Goal: Task Accomplishment & Management: Use online tool/utility

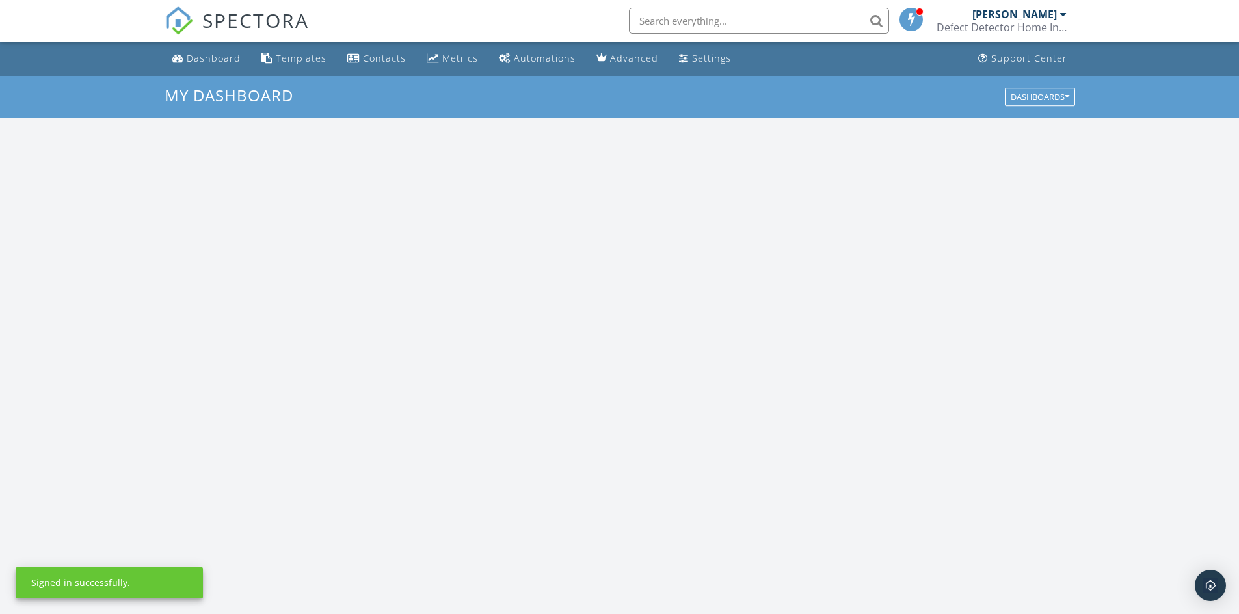
scroll to position [1203, 1259]
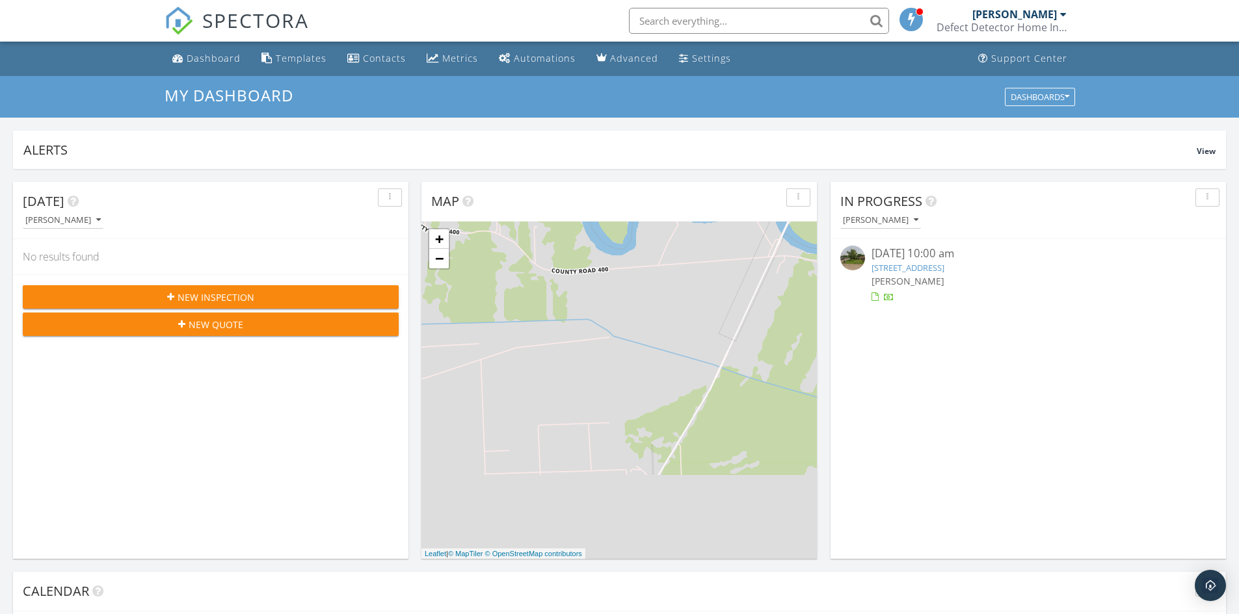
click at [854, 257] on img at bounding box center [852, 258] width 25 height 25
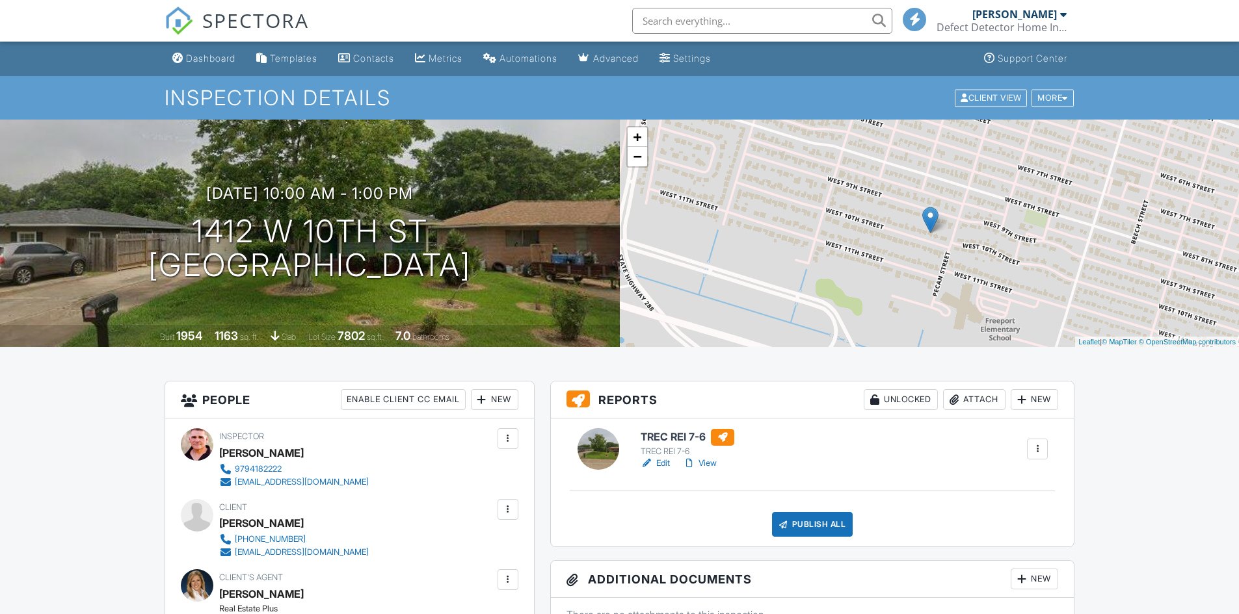
scroll to position [65, 0]
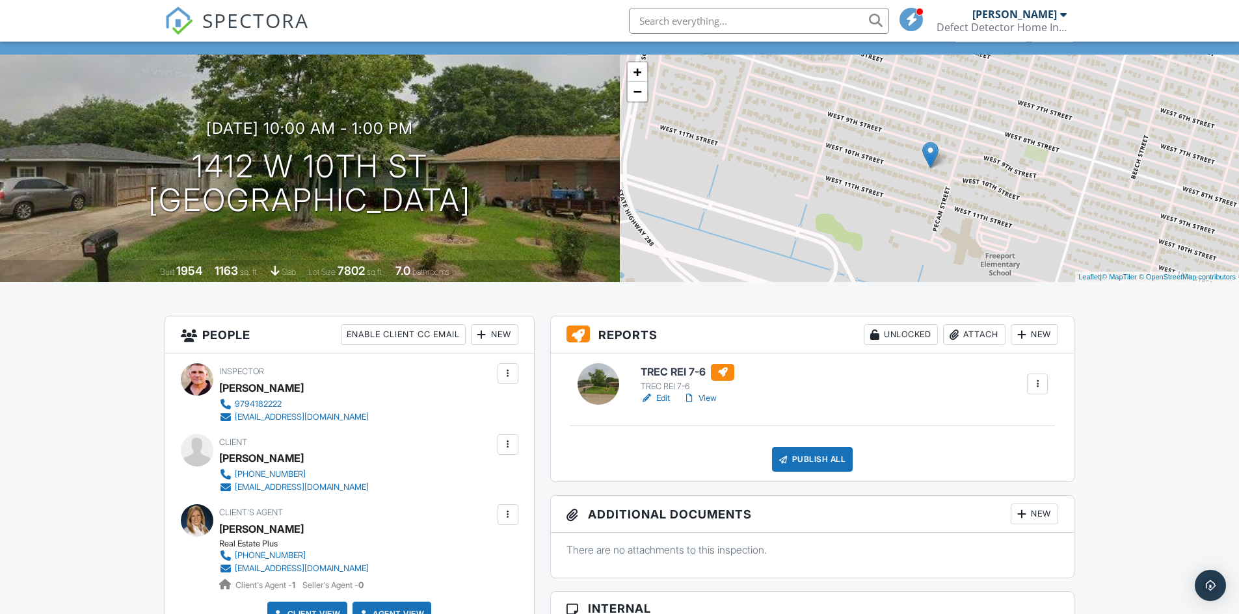
click at [706, 396] on link "View" at bounding box center [700, 398] width 34 height 13
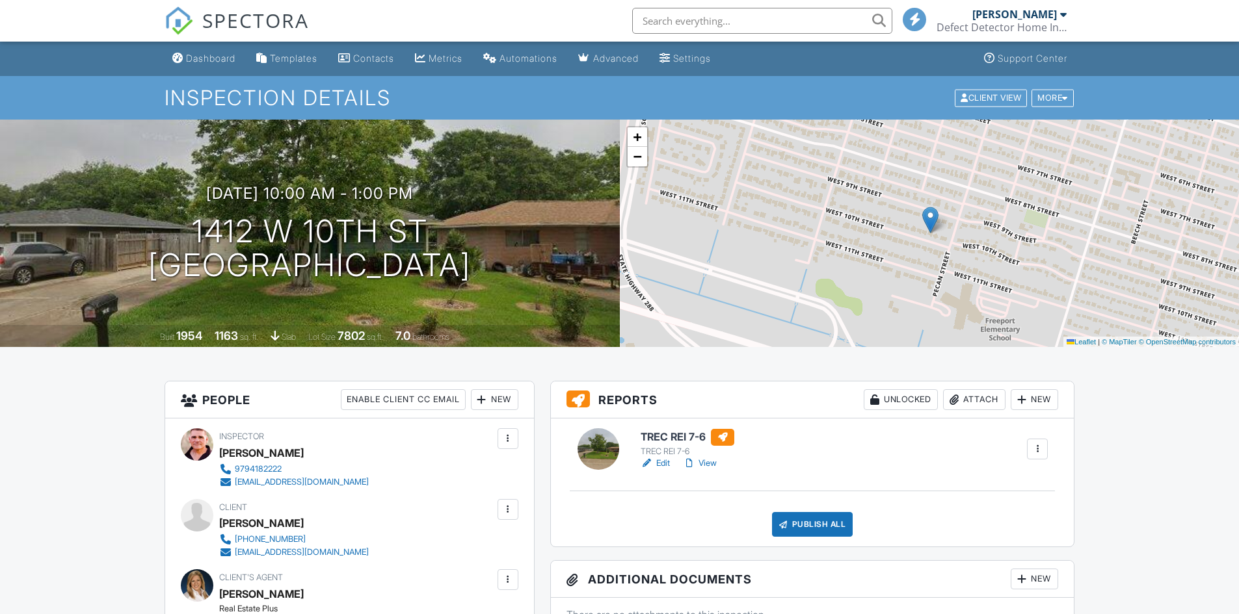
scroll to position [130, 0]
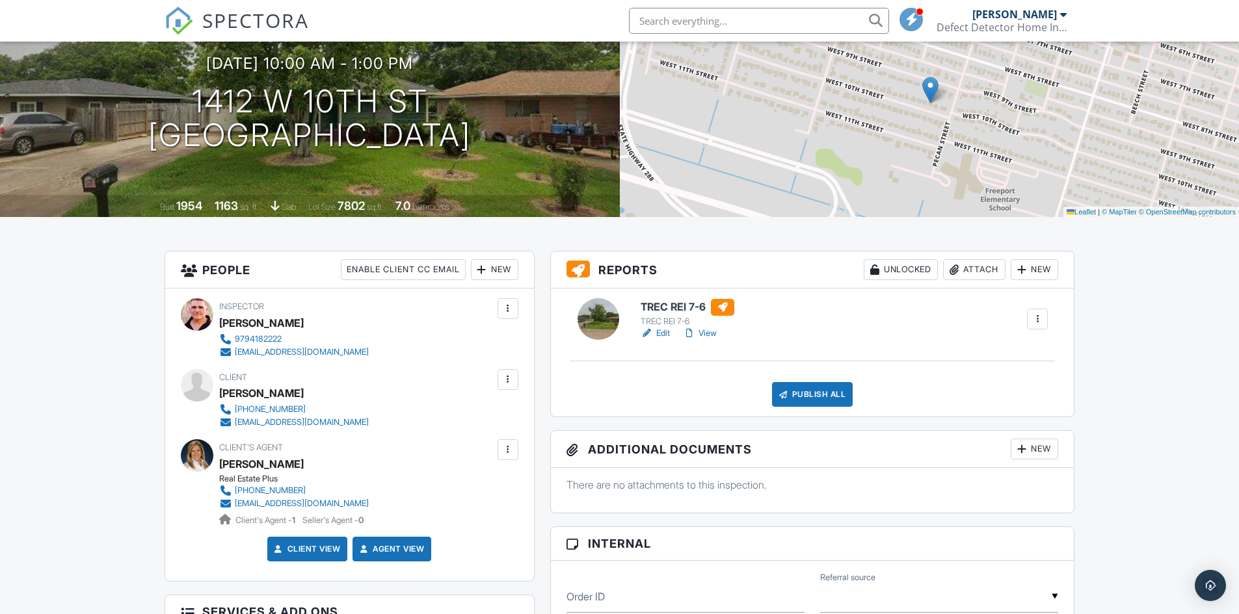
click at [703, 332] on link "View" at bounding box center [700, 333] width 34 height 13
click at [703, 335] on link "View" at bounding box center [700, 333] width 34 height 13
click at [659, 337] on link "Edit" at bounding box center [654, 333] width 29 height 13
